Goal: Task Accomplishment & Management: Use online tool/utility

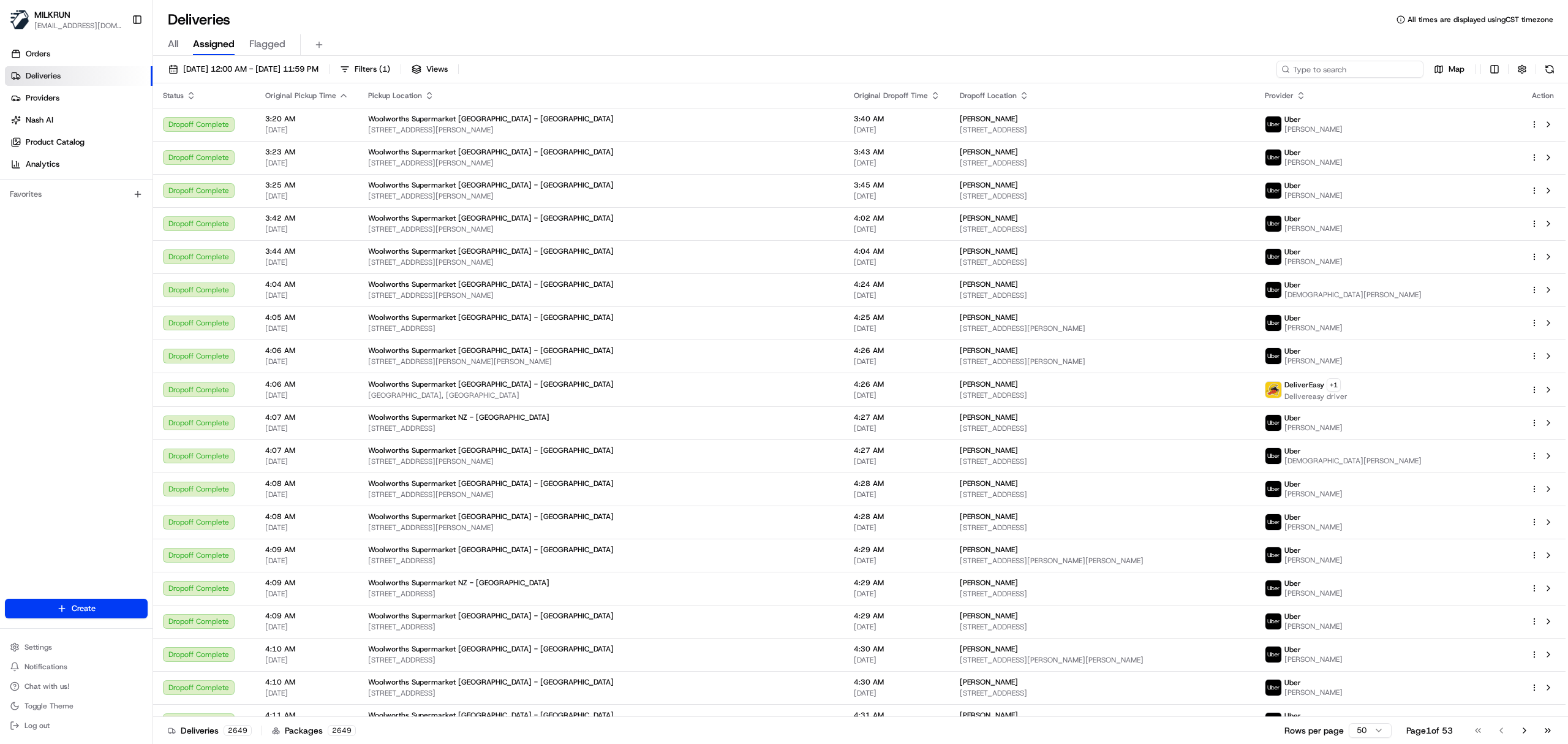
click at [1378, 70] on input at bounding box center [1350, 69] width 147 height 17
paste input "aab4cb3c-0745-4f9a-9b9a-36b2e7b597fc"
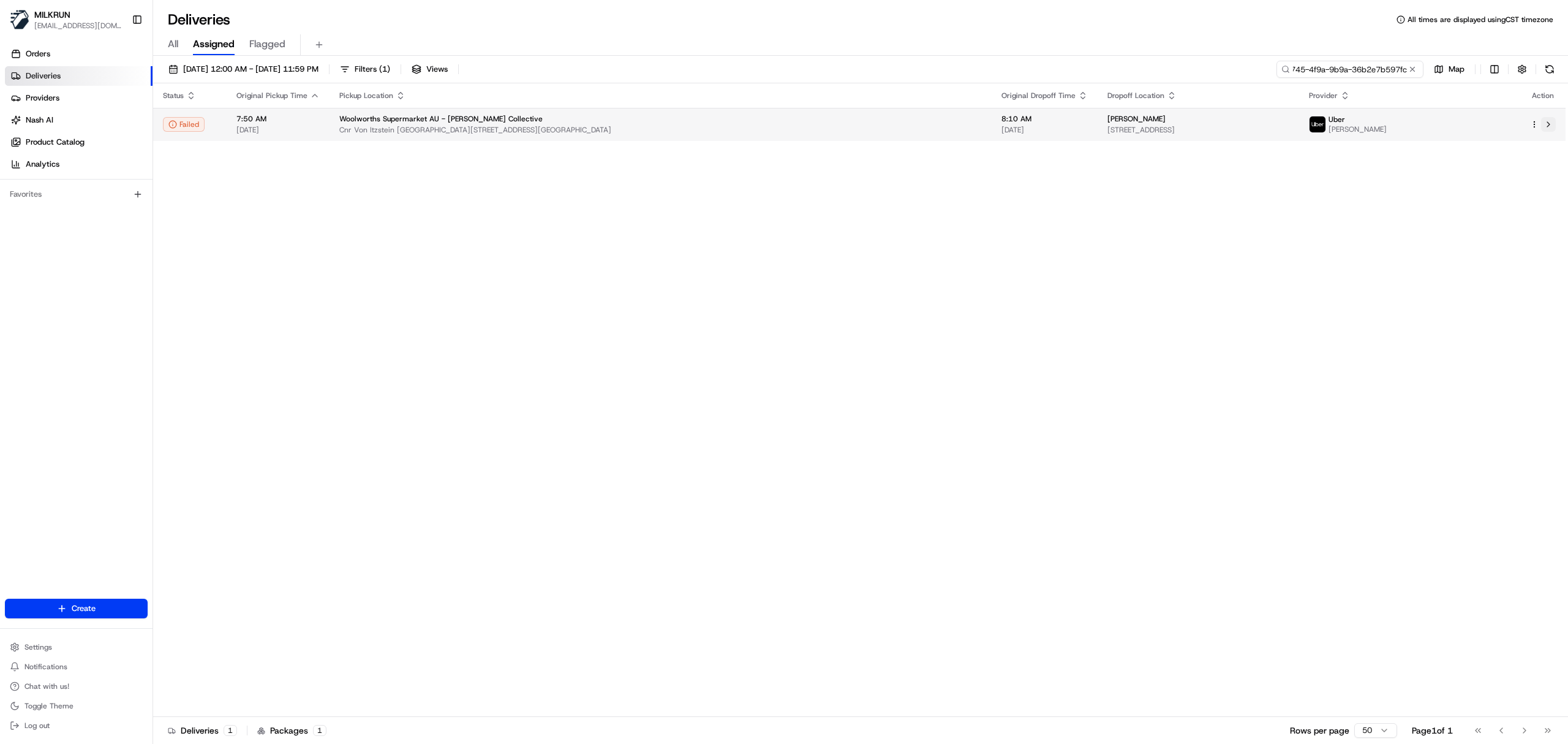
type input "aab4cb3c-0745-4f9a-9b9a-36b2e7b597fc"
click at [1550, 125] on button at bounding box center [1549, 124] width 15 height 15
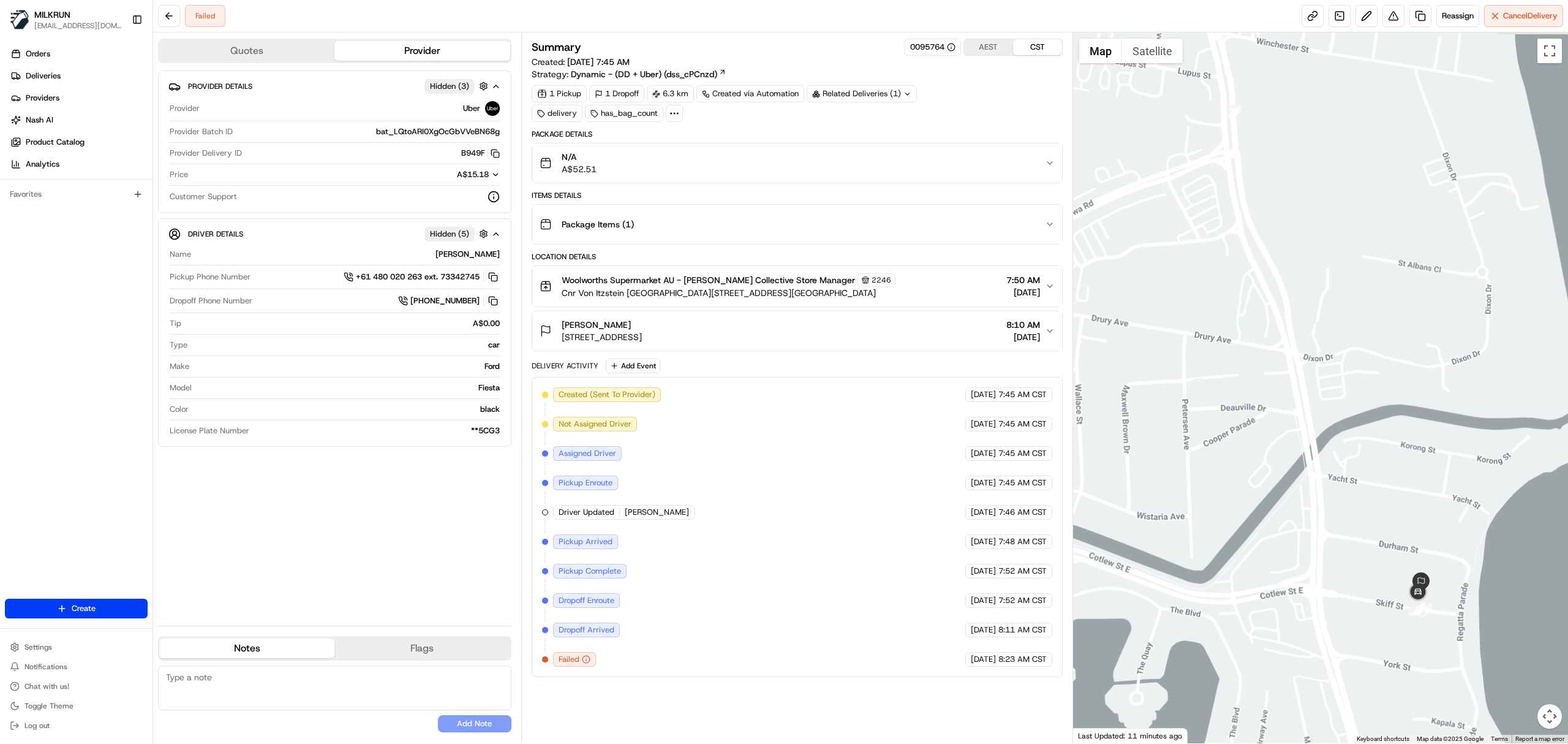
drag, startPoint x: 1495, startPoint y: 690, endPoint x: 1314, endPoint y: 506, distance: 258.1
click at [1314, 506] on div at bounding box center [1321, 388] width 496 height 711
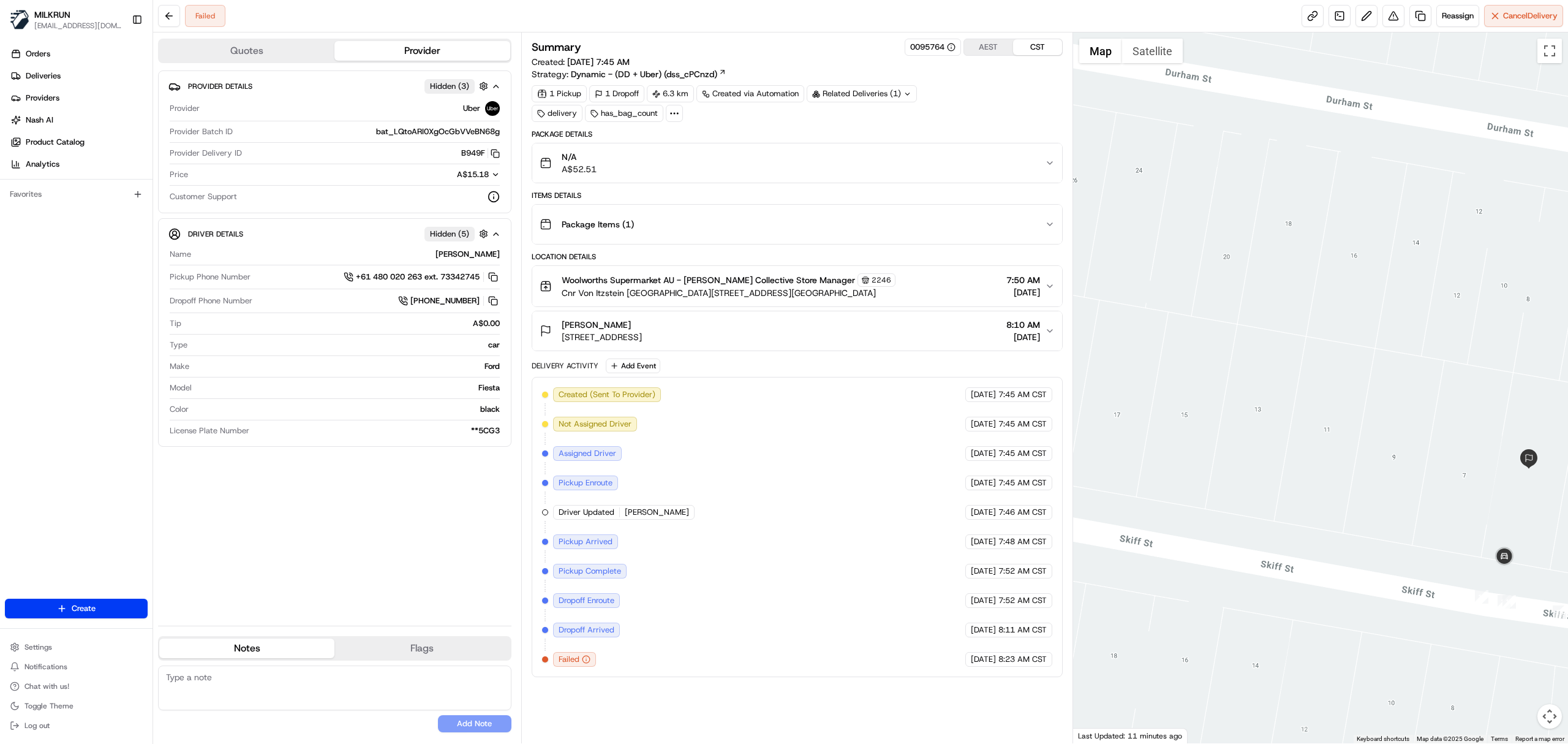
drag, startPoint x: 1390, startPoint y: 624, endPoint x: 1260, endPoint y: 457, distance: 211.6
click at [1260, 457] on div at bounding box center [1321, 388] width 496 height 711
click at [1409, 14] on link at bounding box center [1420, 16] width 22 height 22
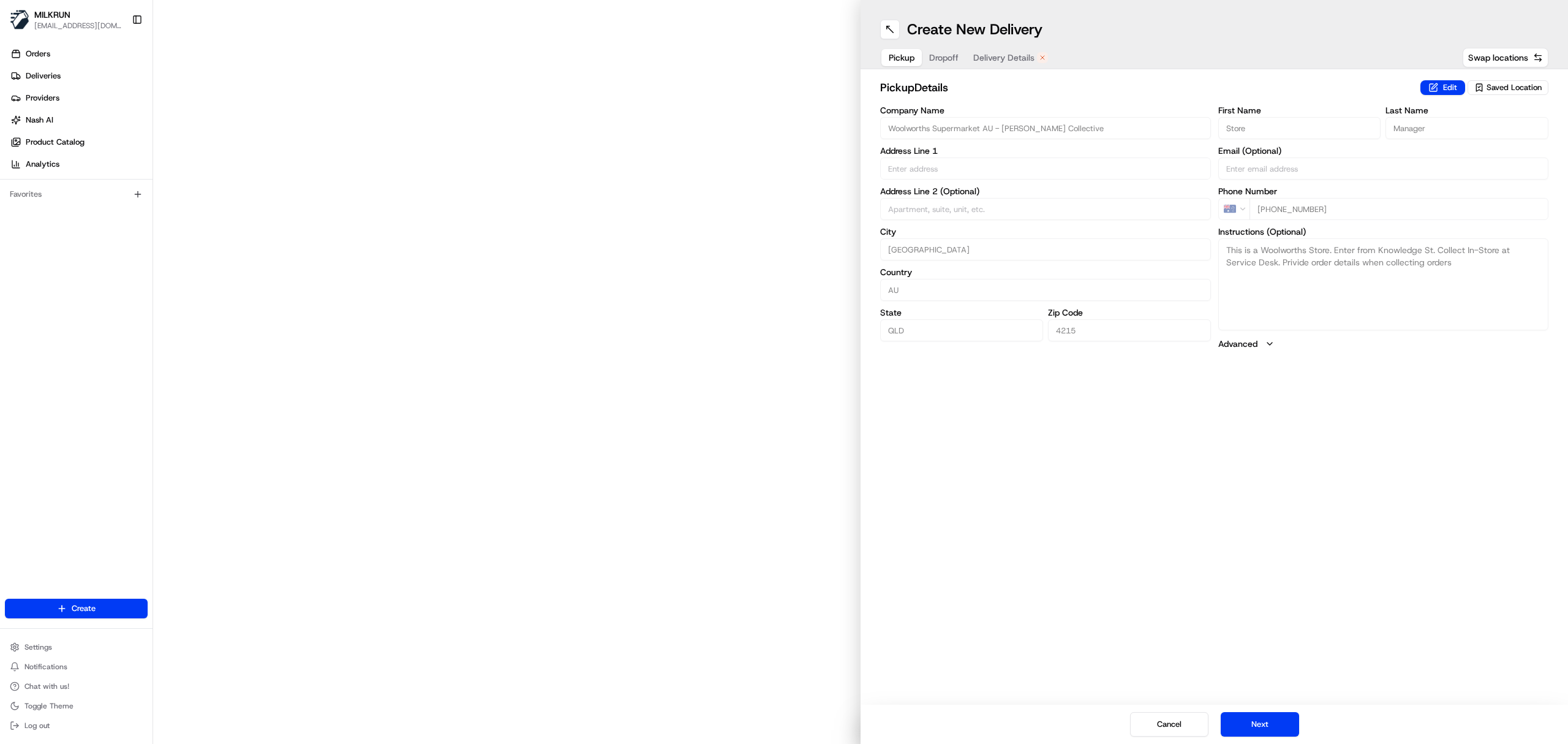
type input "Cnr Von Itzstein St & Knowledge St"
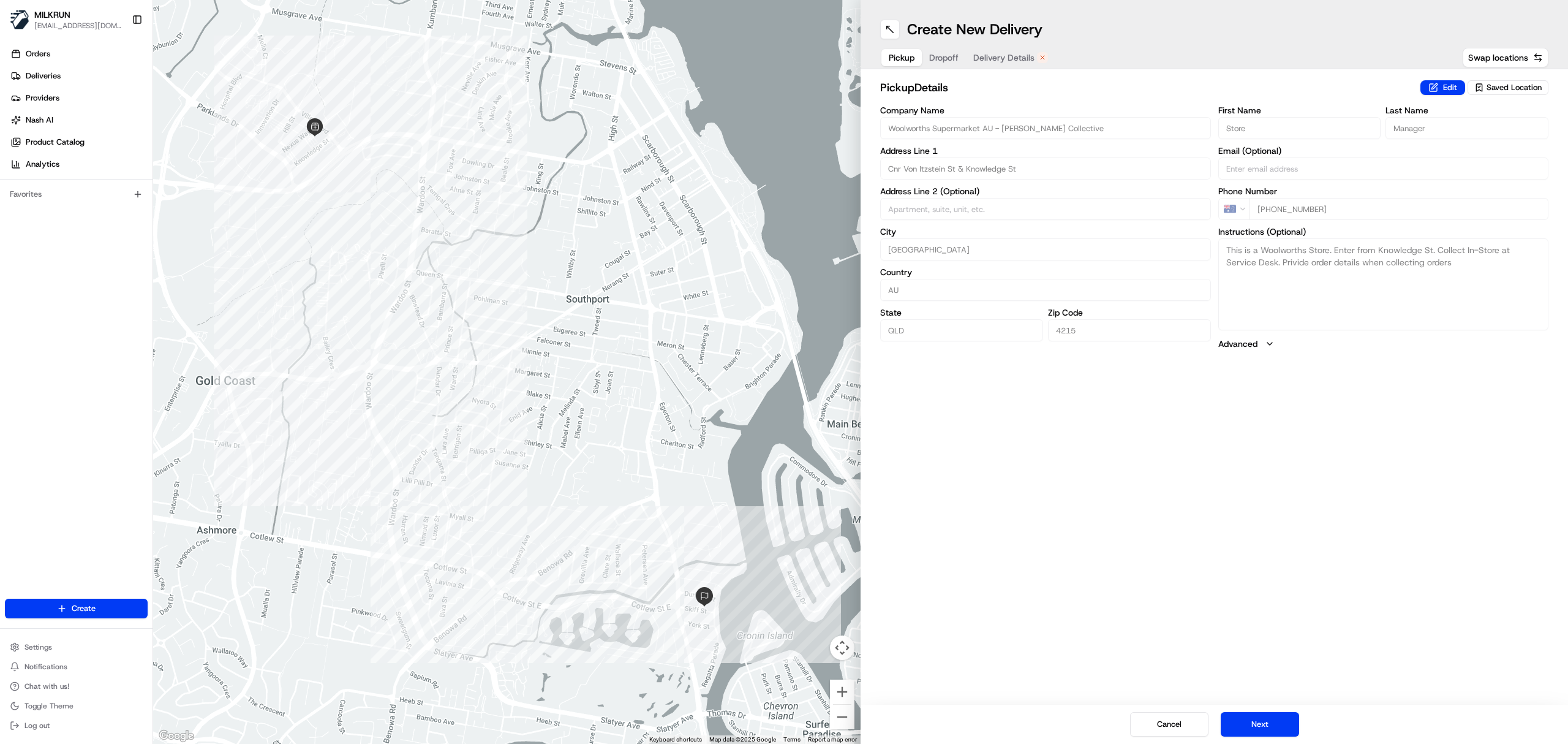
click at [1013, 47] on div "Pickup Dropoff Delivery Details" at bounding box center [969, 58] width 176 height 22
click at [1013, 54] on span "Delivery Details" at bounding box center [1003, 57] width 62 height 12
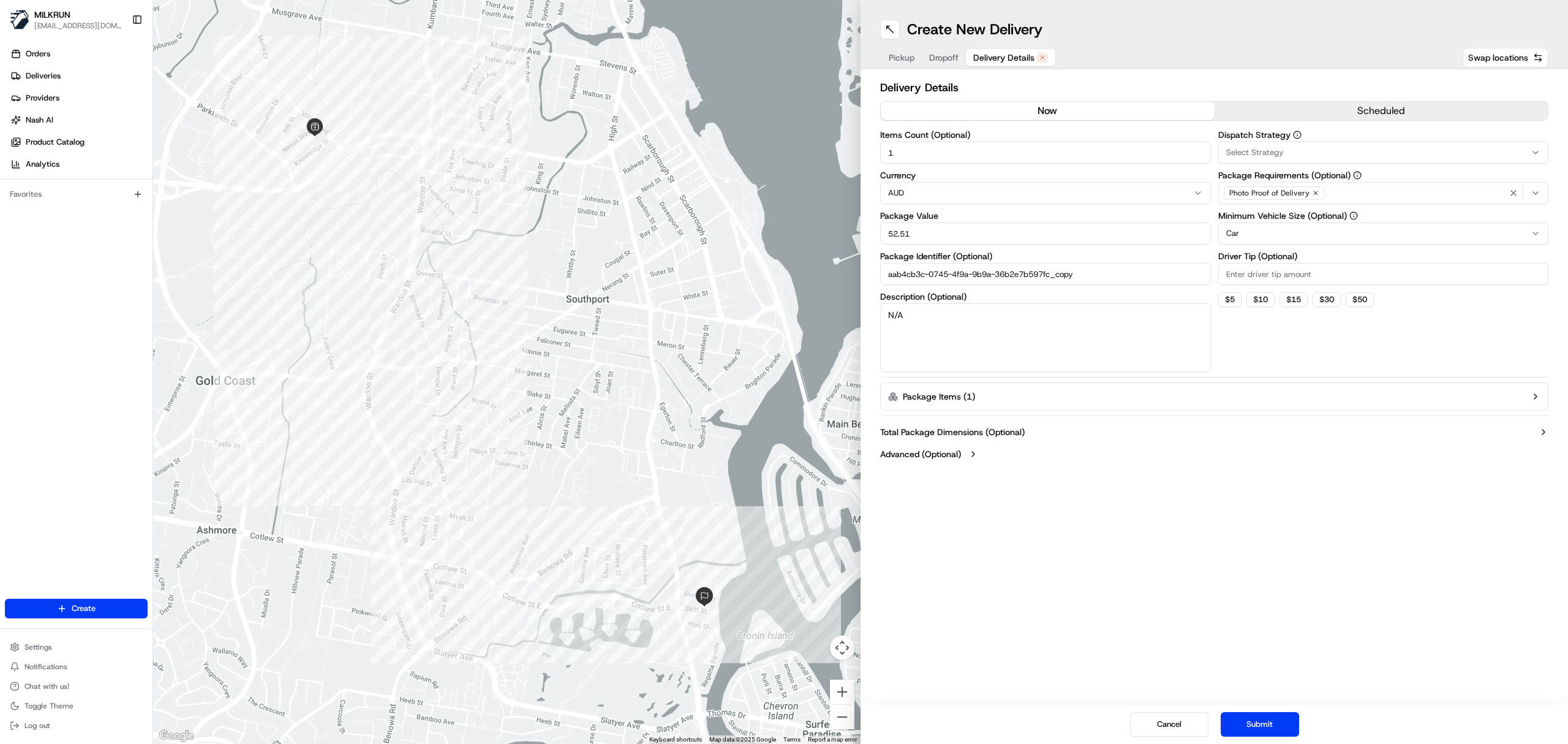
click at [1014, 104] on button "now" at bounding box center [1048, 111] width 334 height 18
click at [1253, 726] on button "Submit" at bounding box center [1260, 724] width 78 height 25
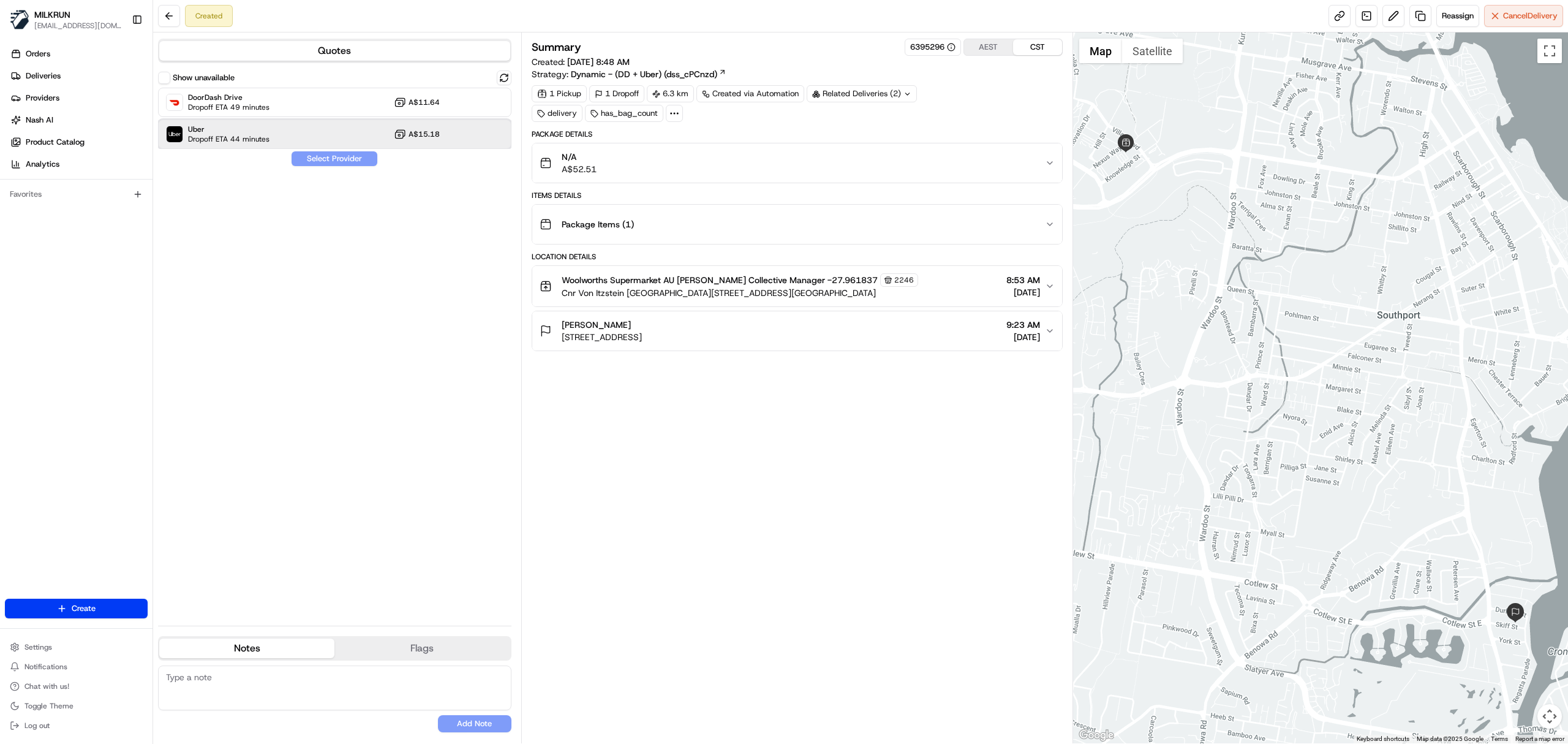
click at [314, 142] on div "Uber Dropoff ETA 44 minutes A$15.18" at bounding box center [334, 134] width 353 height 29
click at [323, 155] on button "Assign Provider" at bounding box center [334, 159] width 87 height 15
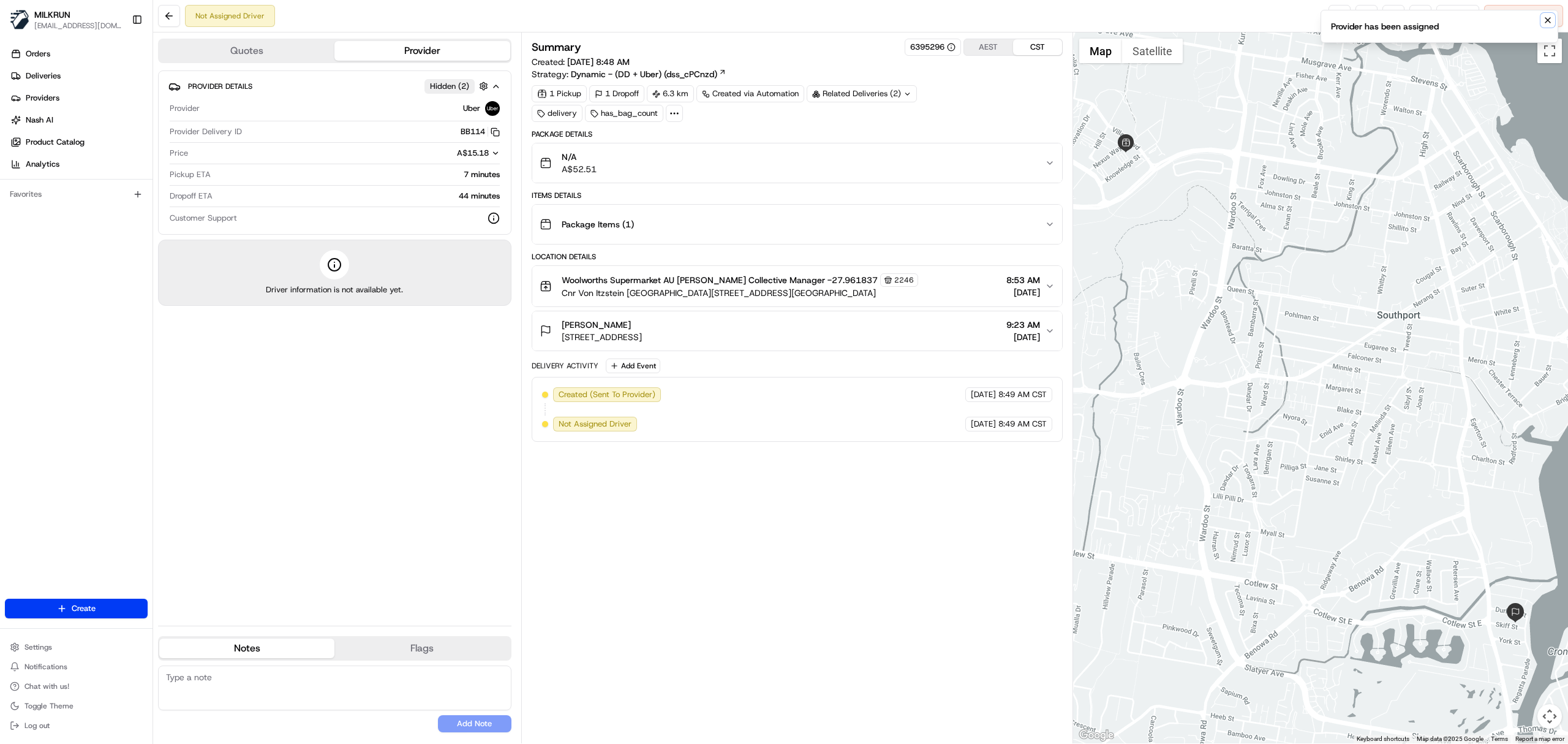
click at [1546, 18] on icon "Notifications (F8)" at bounding box center [1548, 19] width 5 height 5
click at [1328, 19] on link at bounding box center [1339, 16] width 22 height 22
